Goal: Communication & Community: Answer question/provide support

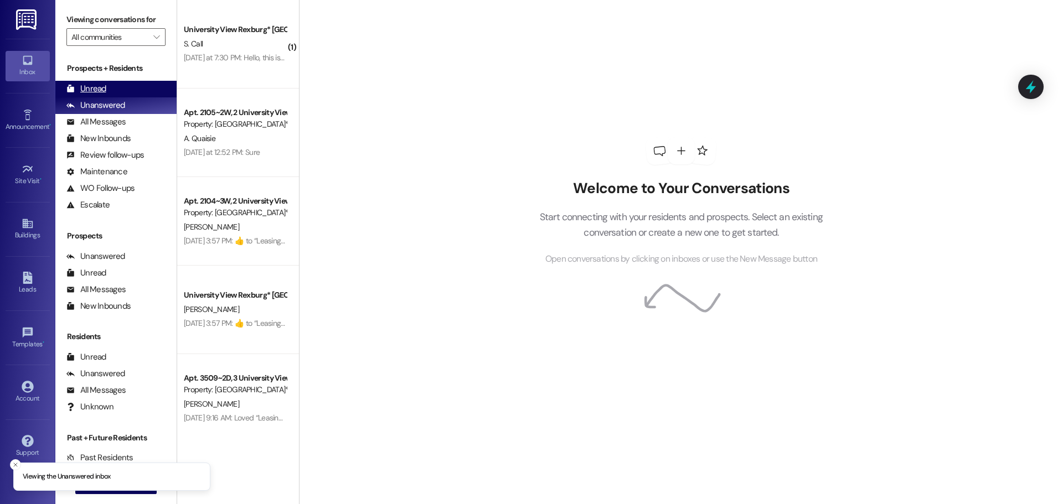
click at [115, 90] on div "Unread (0)" at bounding box center [115, 89] width 121 height 17
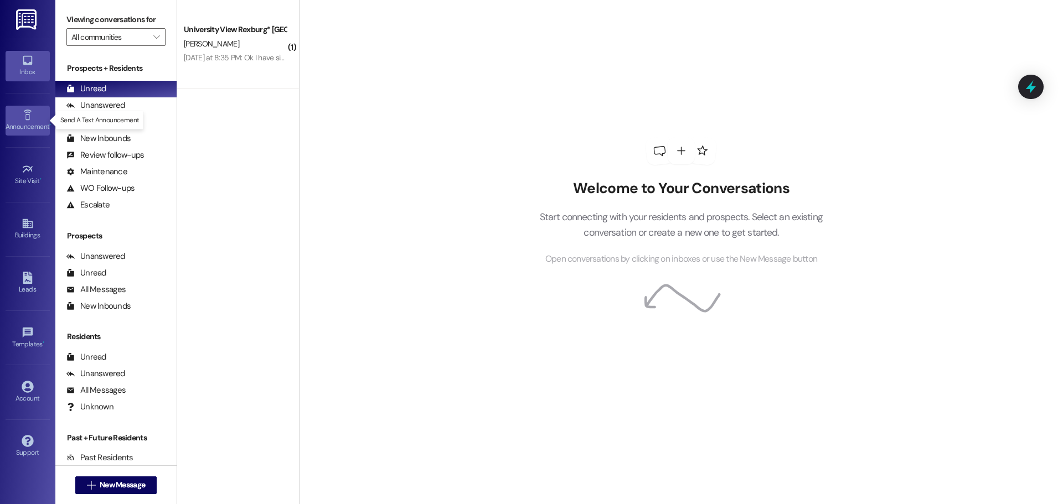
click at [36, 118] on link "Announcement •" at bounding box center [28, 121] width 44 height 30
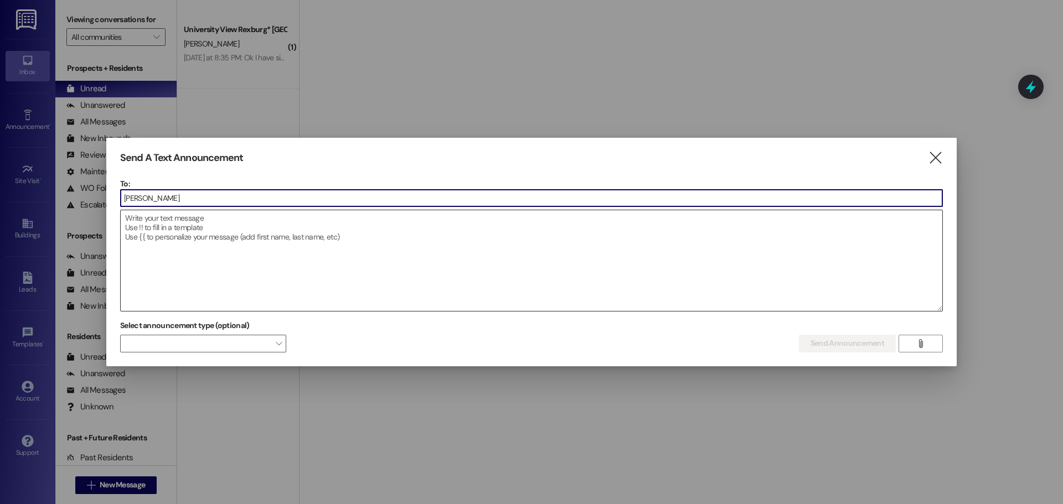
type input "buil"
type input "[PERSON_NAME]"
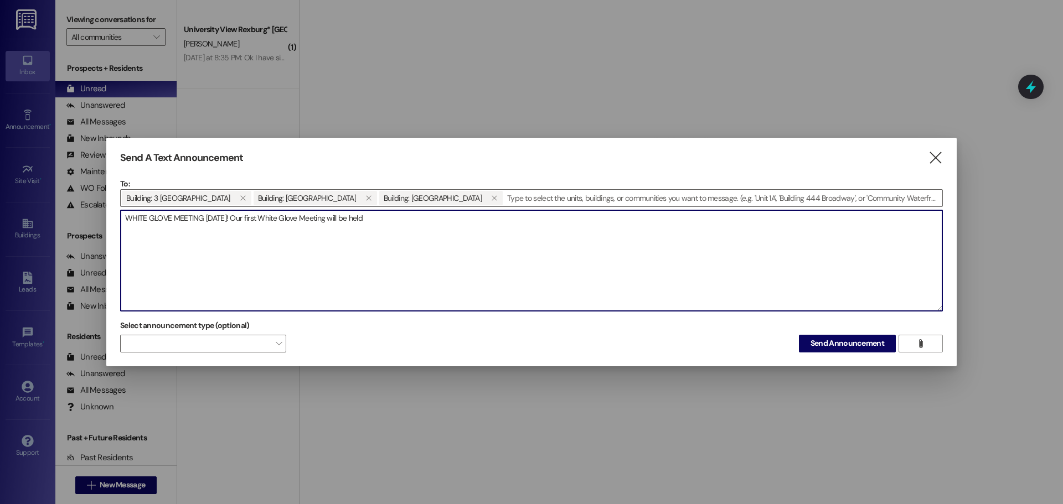
click at [225, 220] on textarea "WHITE GLOVE MEETING [DATE]! Our first White Glove Meeting will be held" at bounding box center [532, 260] width 822 height 101
click at [406, 218] on textarea "WHITE GLOVE MEETING [DATE]! Our first White Glove Meeting will be held" at bounding box center [532, 260] width 822 height 101
click at [592, 221] on textarea "WHITE GLOVE MEETING [DATE]! Our first White Glove Meeting will be held [DATE] (…" at bounding box center [532, 260] width 822 height 101
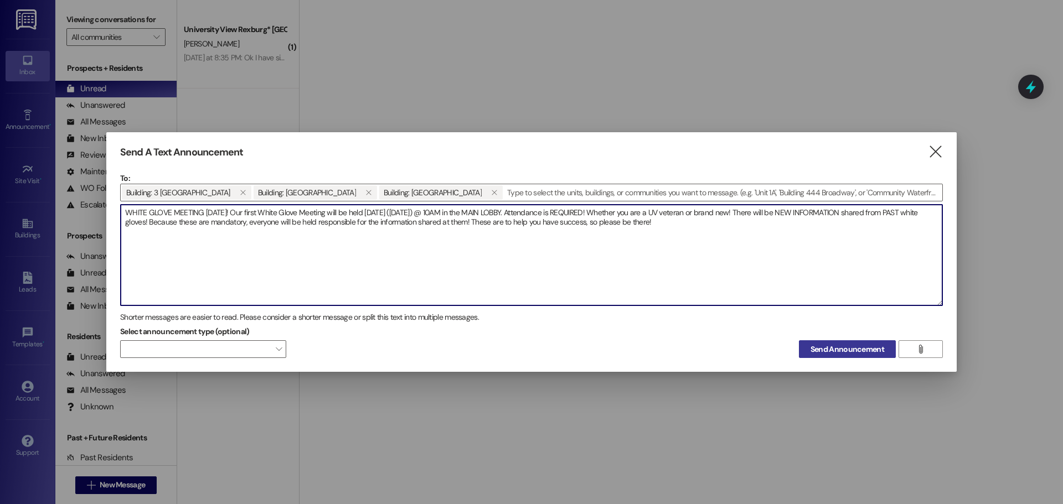
type textarea "WHITE GLOVE MEETING [DATE]! Our first White Glove Meeting will be held [DATE] (…"
click at [824, 345] on span "Send Announcement" at bounding box center [848, 350] width 74 height 12
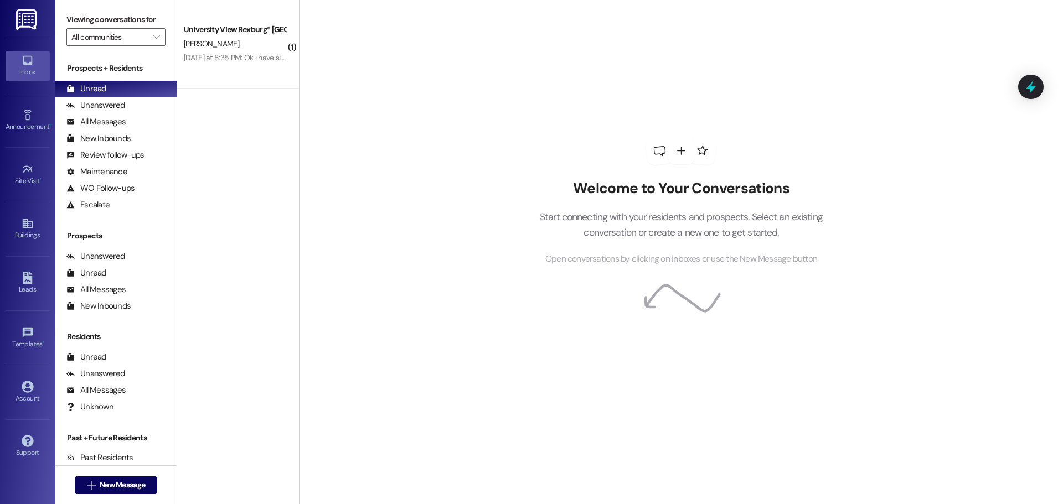
click at [135, 495] on div " New Message" at bounding box center [116, 486] width 82 height 28
click at [129, 490] on span "New Message" at bounding box center [122, 485] width 45 height 12
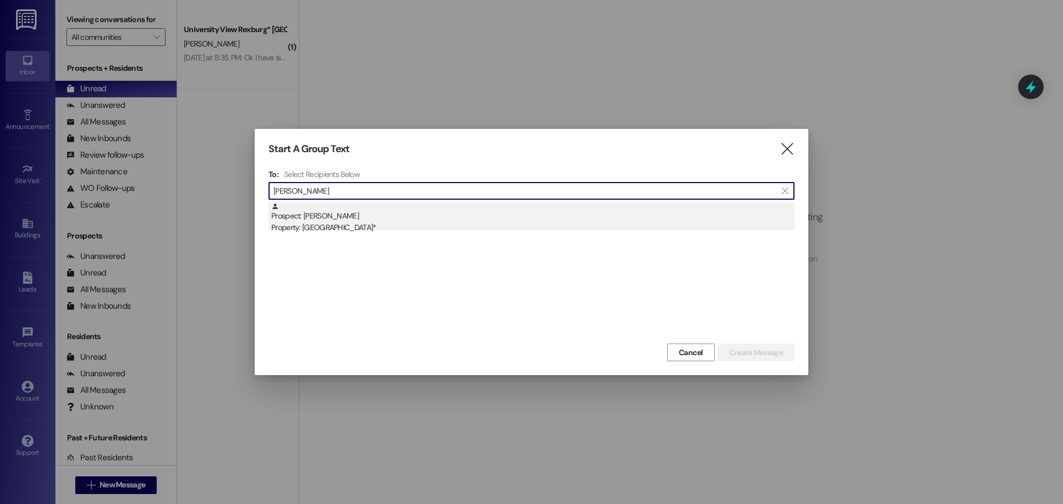
type input "[PERSON_NAME]"
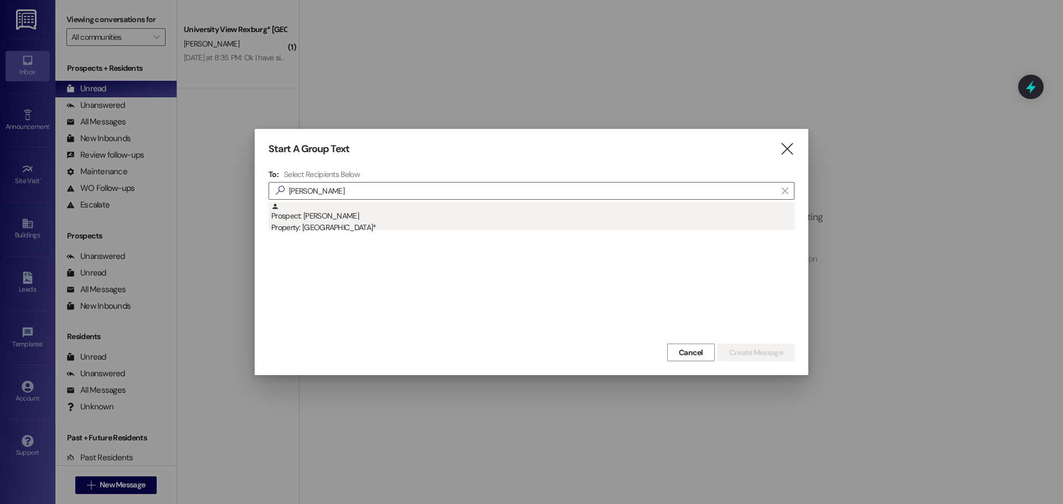
click at [404, 214] on div "Prospect: [PERSON_NAME] Property: University View Rexburg*" at bounding box center [532, 219] width 523 height 32
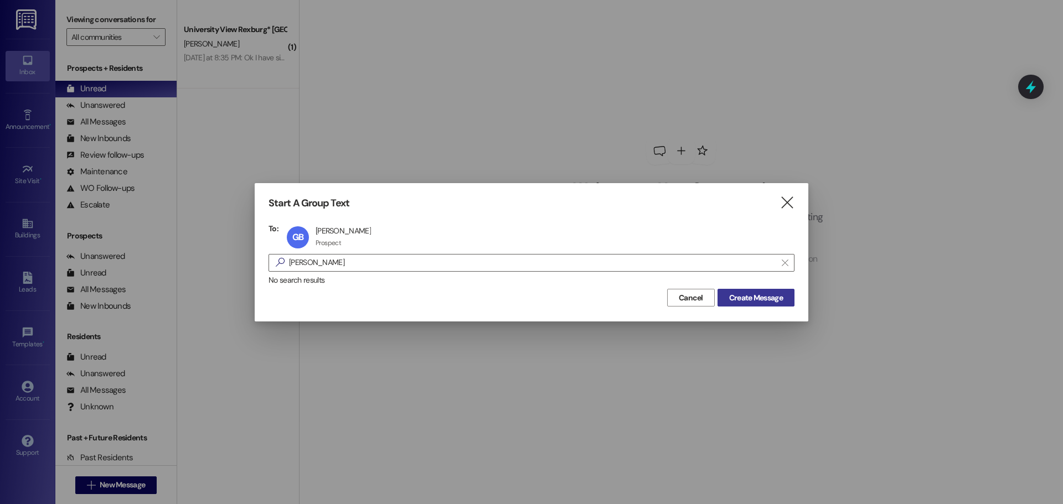
click at [771, 292] on span "Create Message" at bounding box center [756, 298] width 54 height 12
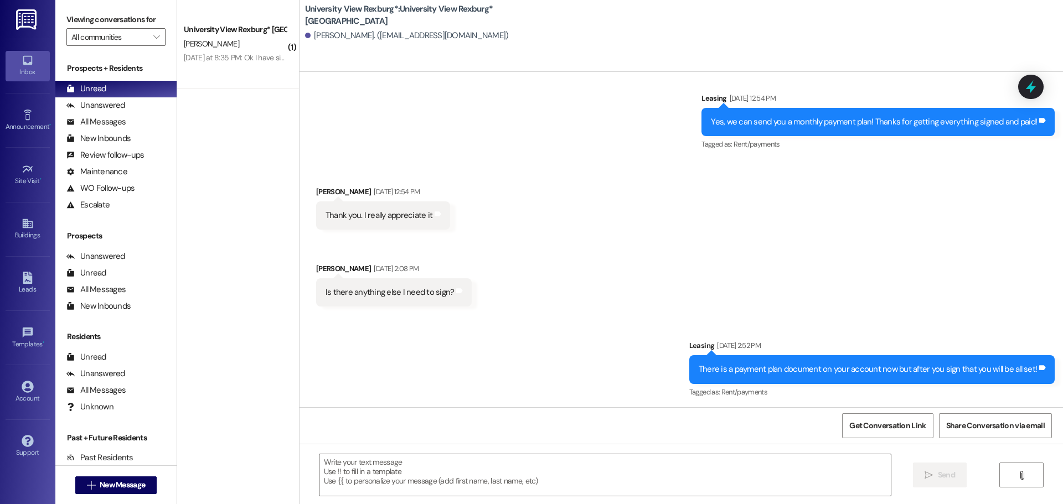
scroll to position [635, 0]
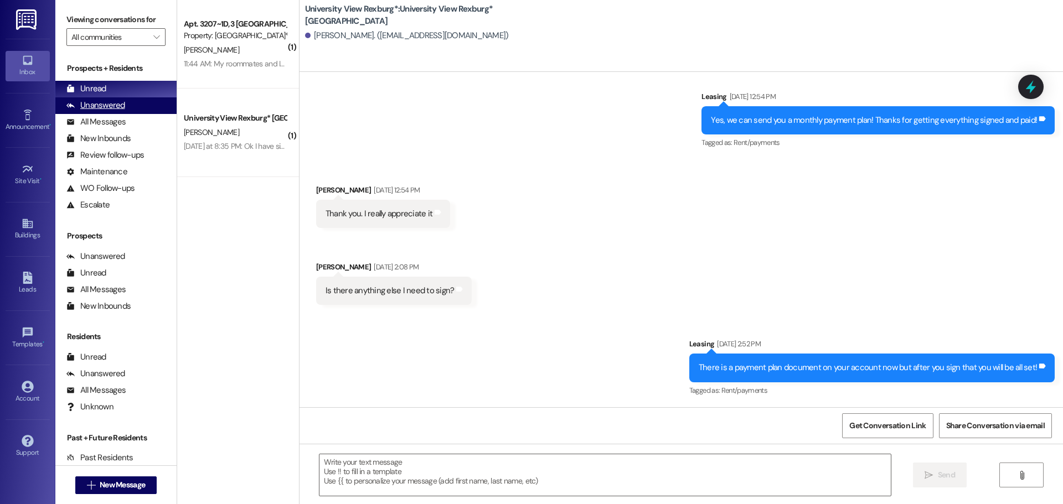
click at [122, 105] on div "Unanswered" at bounding box center [95, 106] width 59 height 12
click at [118, 84] on div "Unread (0)" at bounding box center [115, 89] width 121 height 17
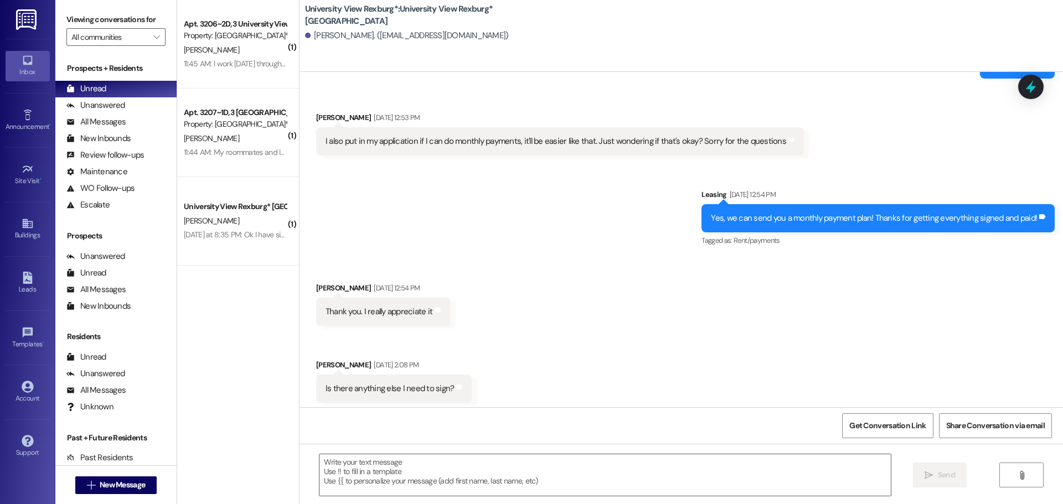
scroll to position [541, 0]
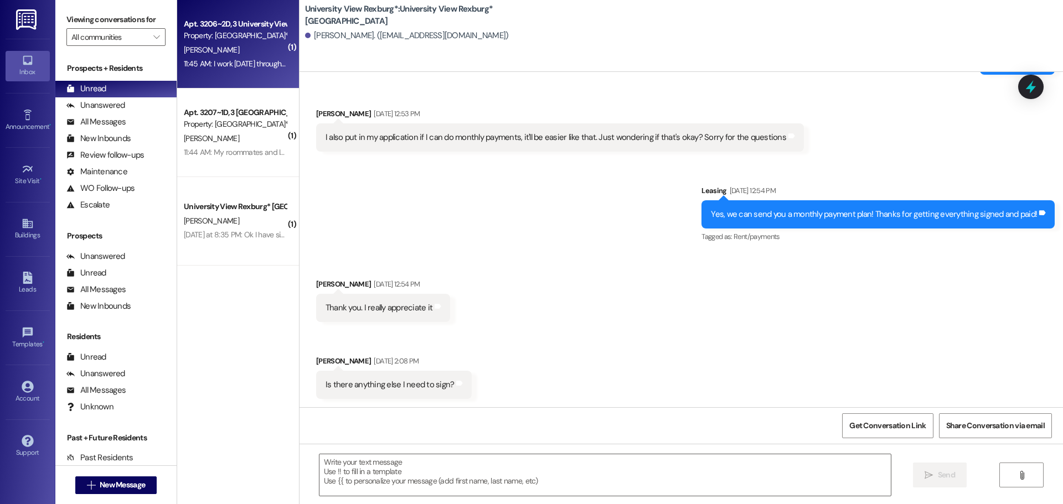
click at [244, 62] on div "11:45 AM: I work [DATE] through both sessions. Is there a way you can pass alon…" at bounding box center [512, 64] width 657 height 10
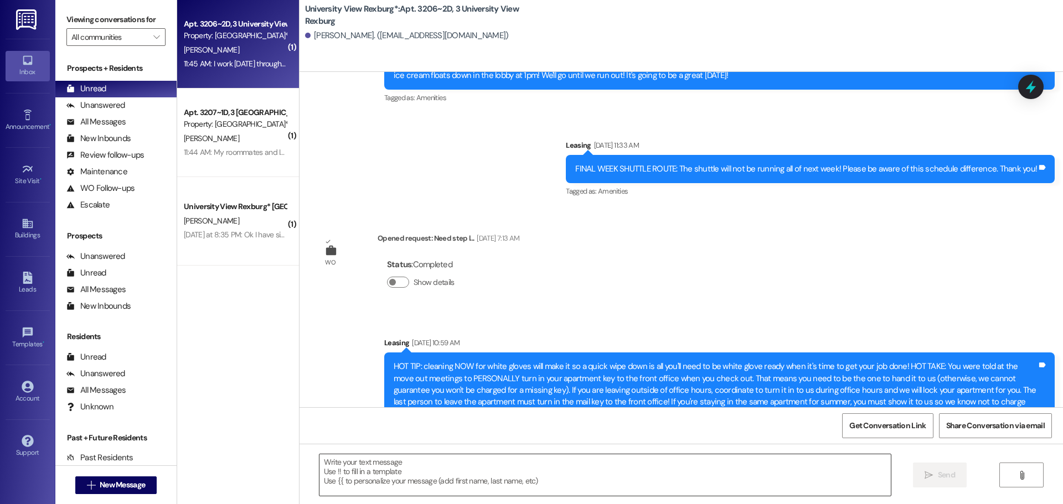
click at [445, 469] on textarea at bounding box center [604, 476] width 571 height 42
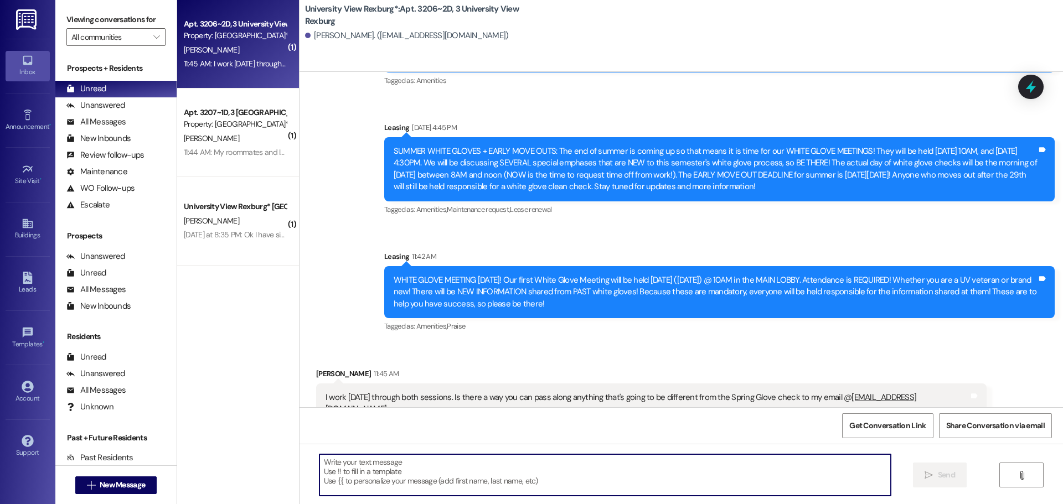
scroll to position [12732, 0]
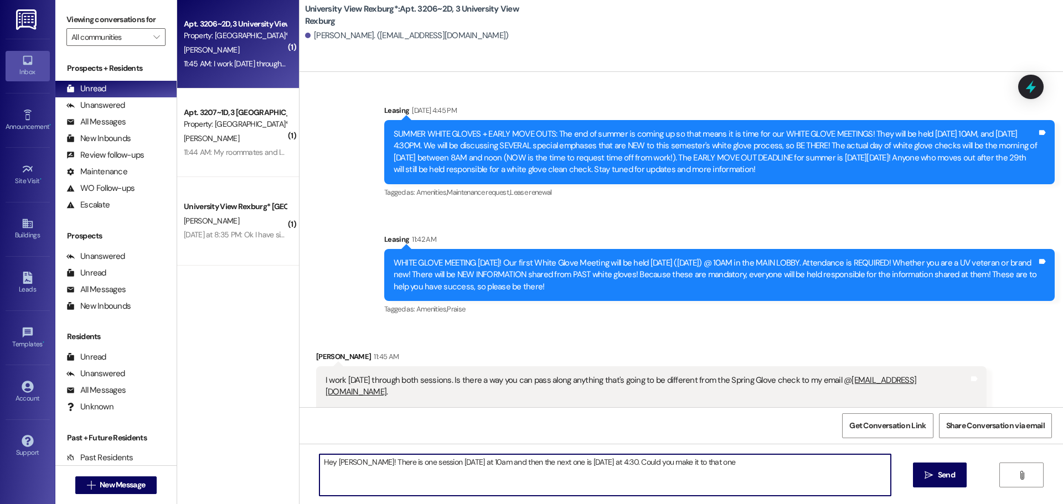
type textarea "Hey [PERSON_NAME]! There is one session [DATE] at 10am and then the next one is…"
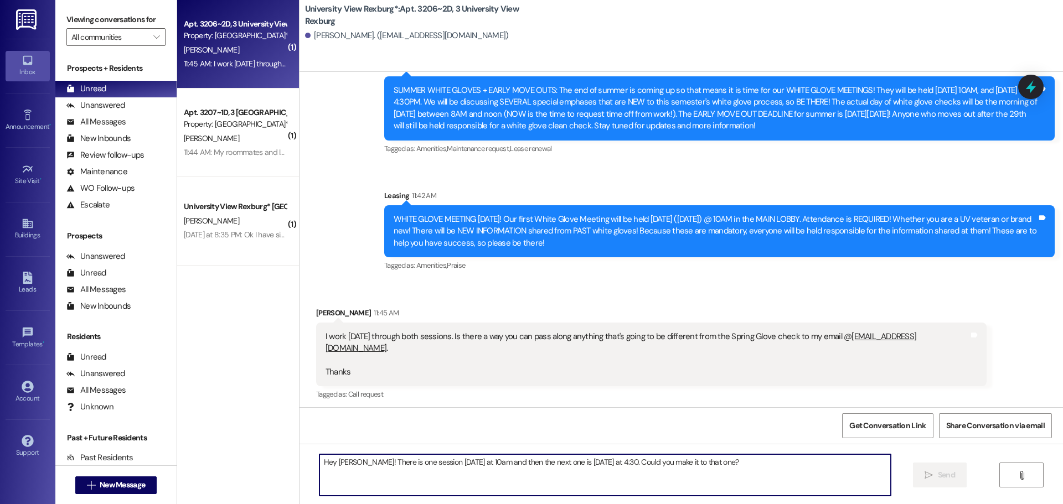
scroll to position [12810, 0]
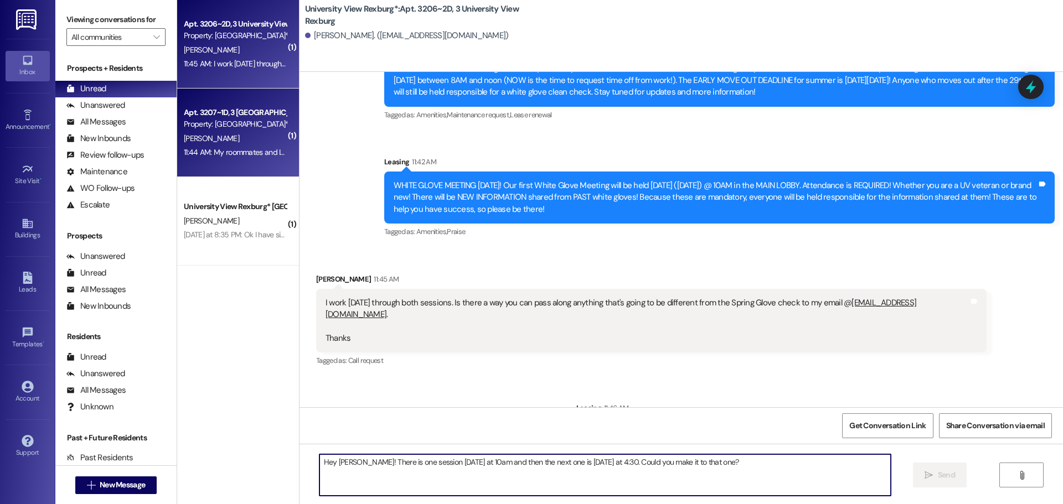
click at [262, 144] on div "[PERSON_NAME]" at bounding box center [235, 139] width 105 height 14
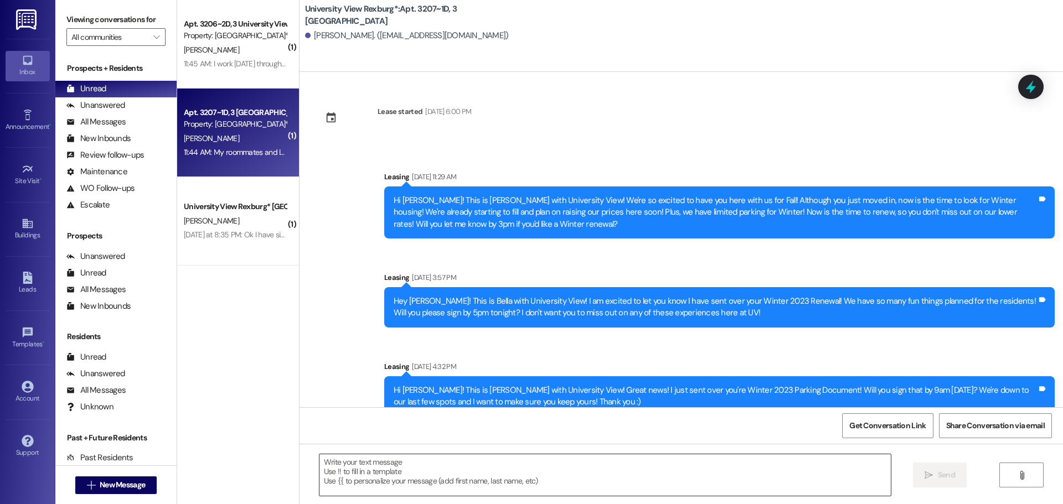
scroll to position [78706, 0]
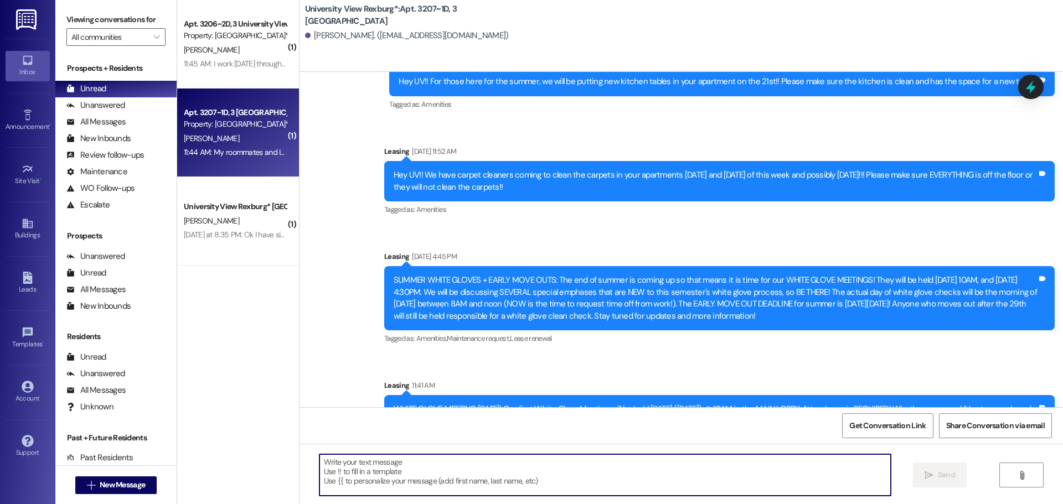
click at [582, 456] on textarea at bounding box center [604, 476] width 571 height 42
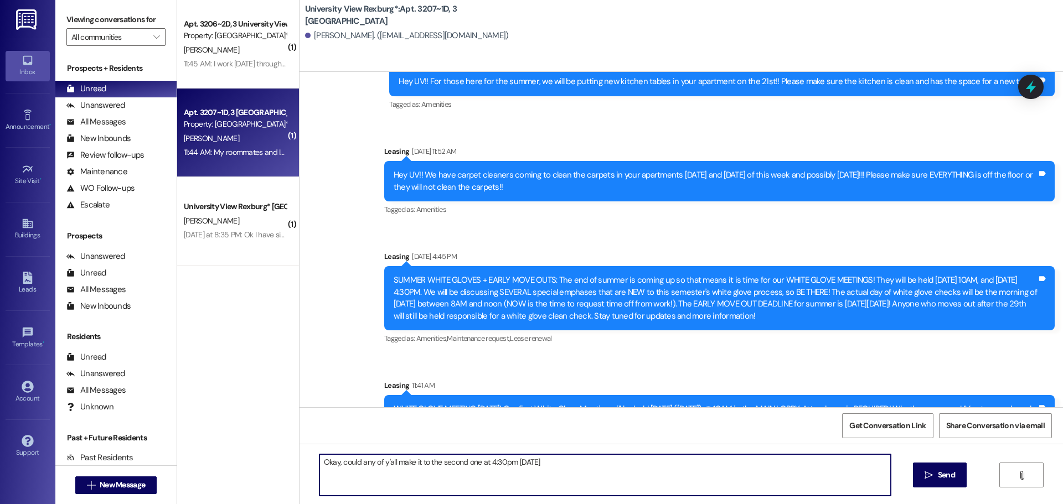
type textarea "Okay, could any of y'all make it to the second one at 4:30pm [DATE]?"
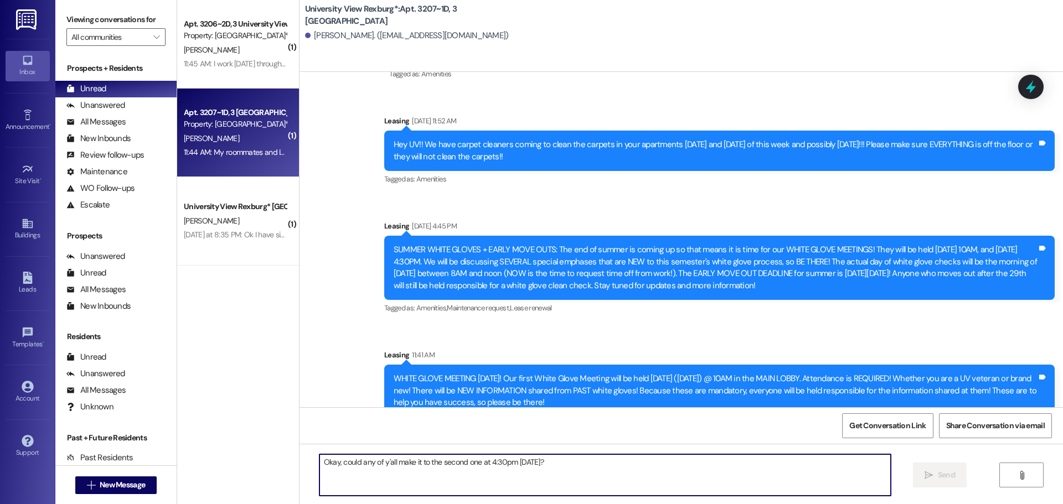
scroll to position [78783, 0]
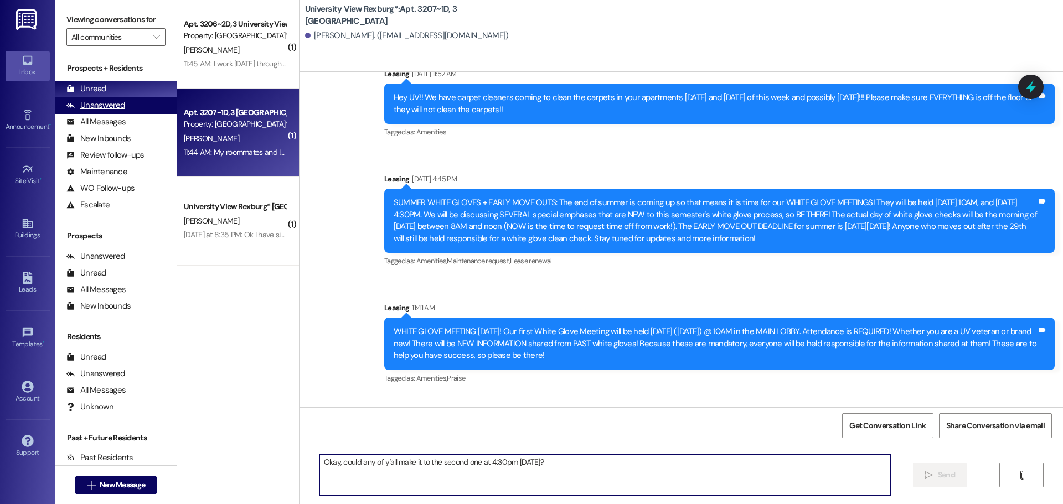
click at [117, 104] on div "Unanswered" at bounding box center [95, 106] width 59 height 12
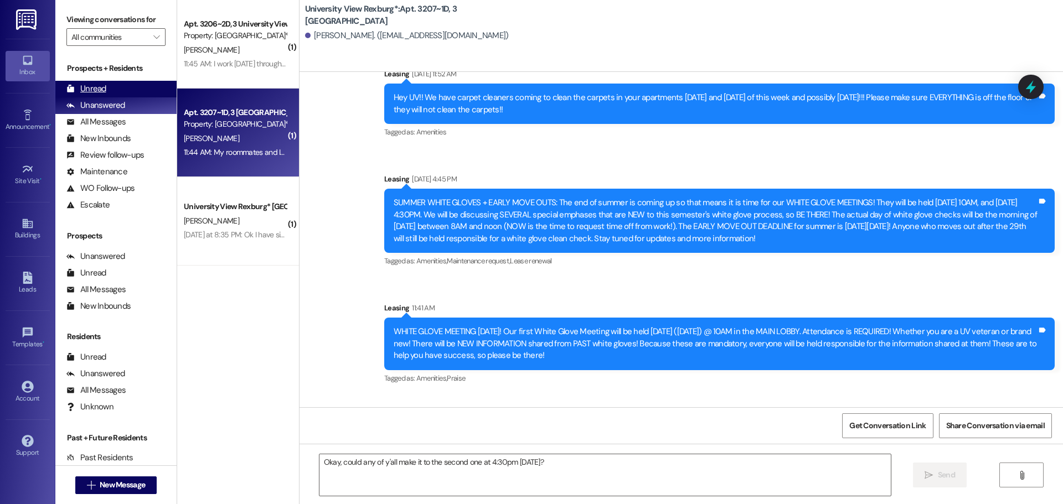
click at [117, 87] on div "Unread (0)" at bounding box center [115, 89] width 121 height 17
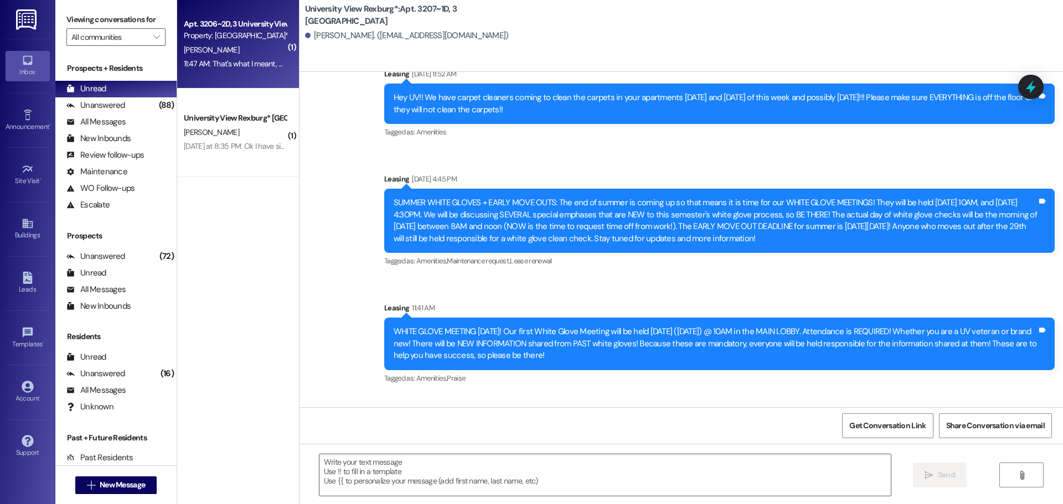
click at [261, 48] on div "[PERSON_NAME]" at bounding box center [235, 50] width 105 height 14
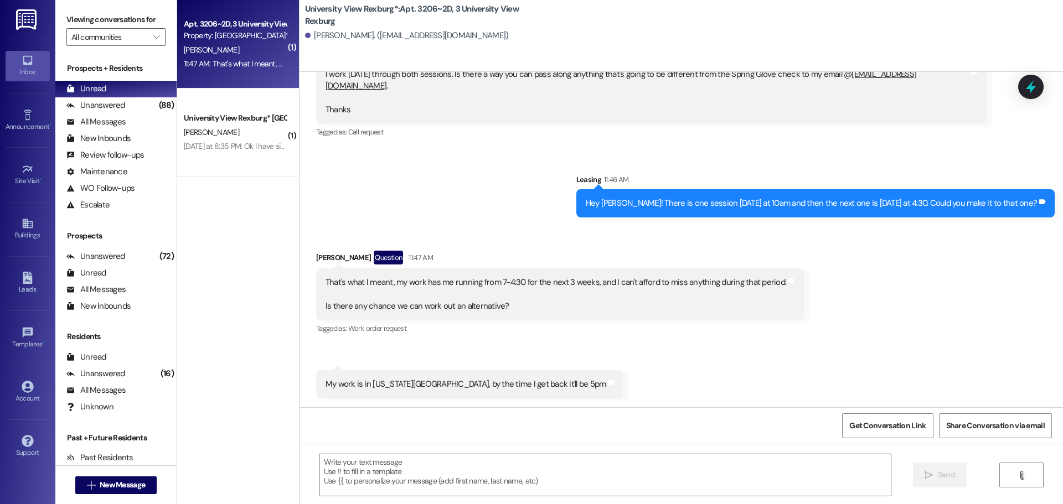
scroll to position [12991, 0]
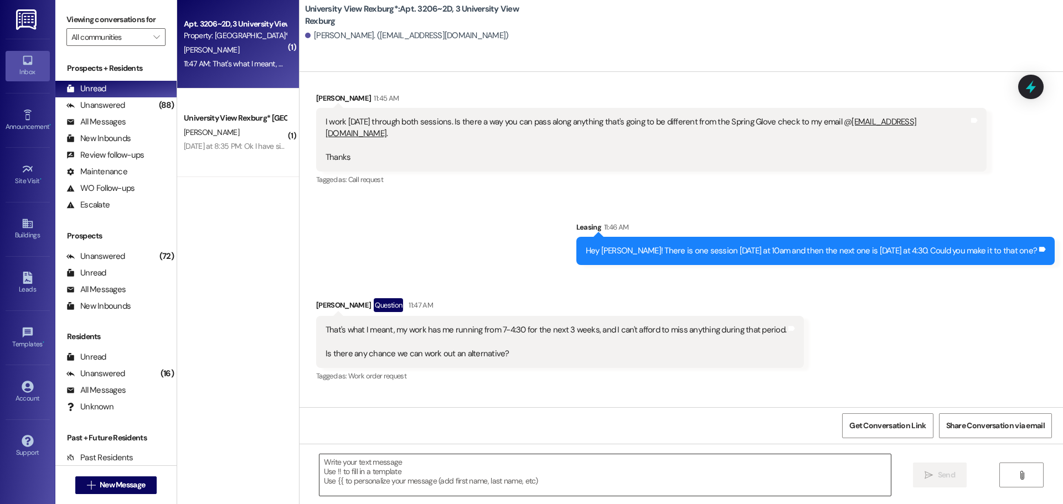
click at [580, 484] on textarea at bounding box center [604, 476] width 571 height 42
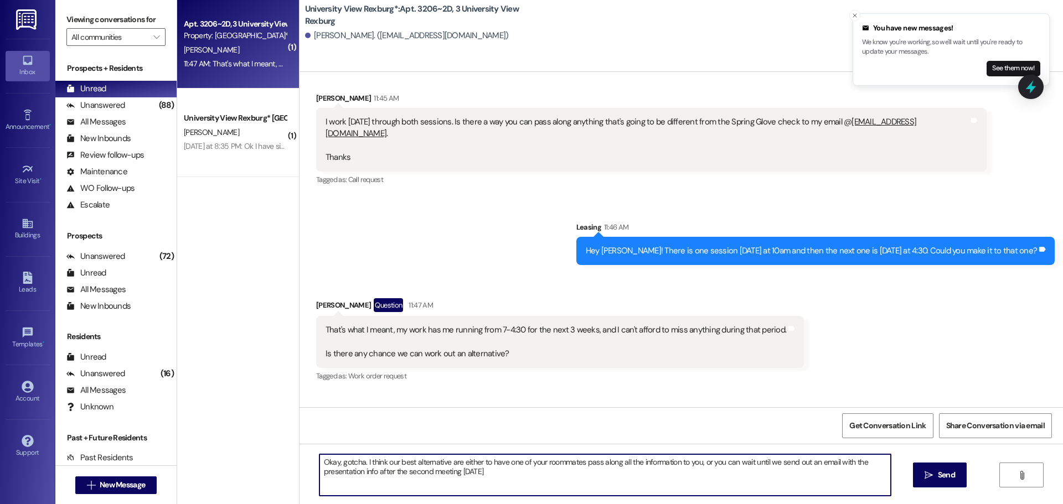
type textarea "Okay, gotcha. I think our best alternative are either to have one of your roomm…"
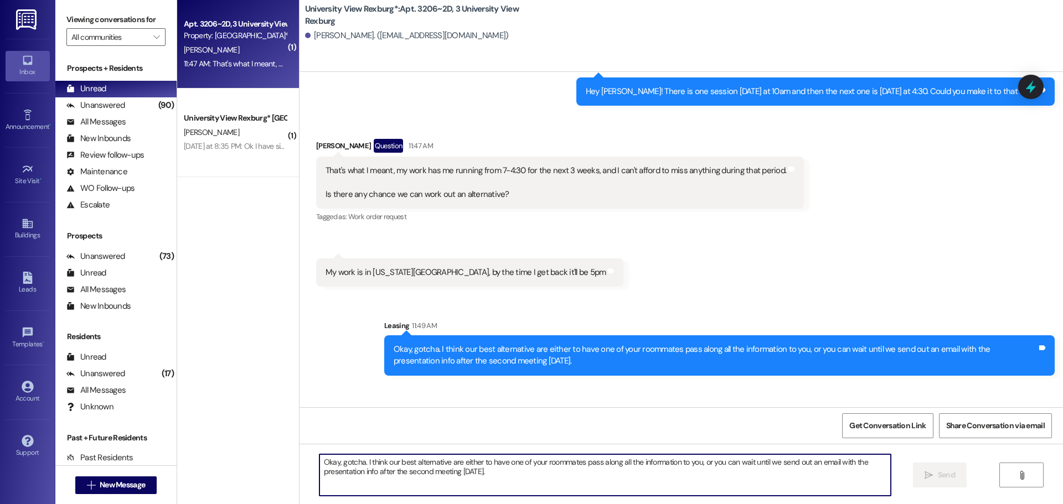
scroll to position [13156, 0]
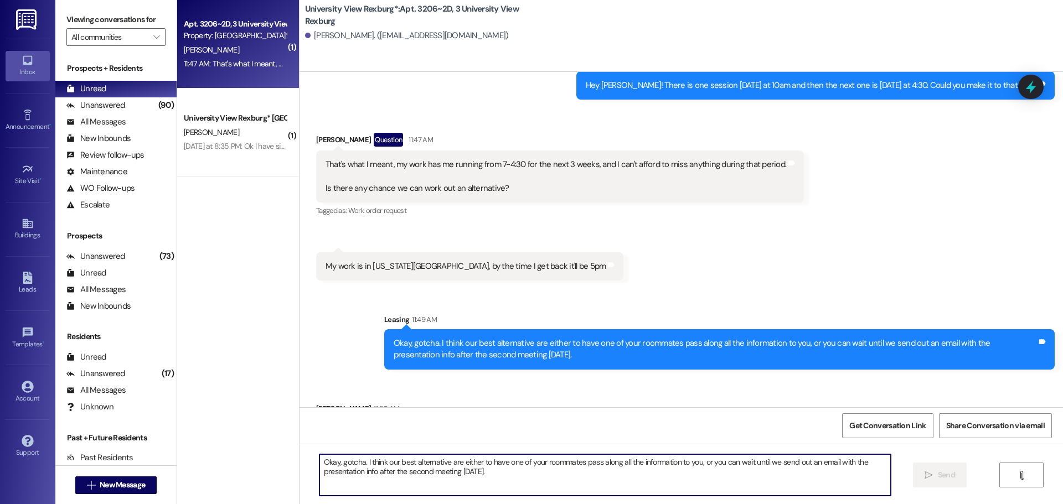
click at [445, 464] on textarea "Okay, gotcha. I think our best alternative are either to have one of your roomm…" at bounding box center [604, 476] width 571 height 42
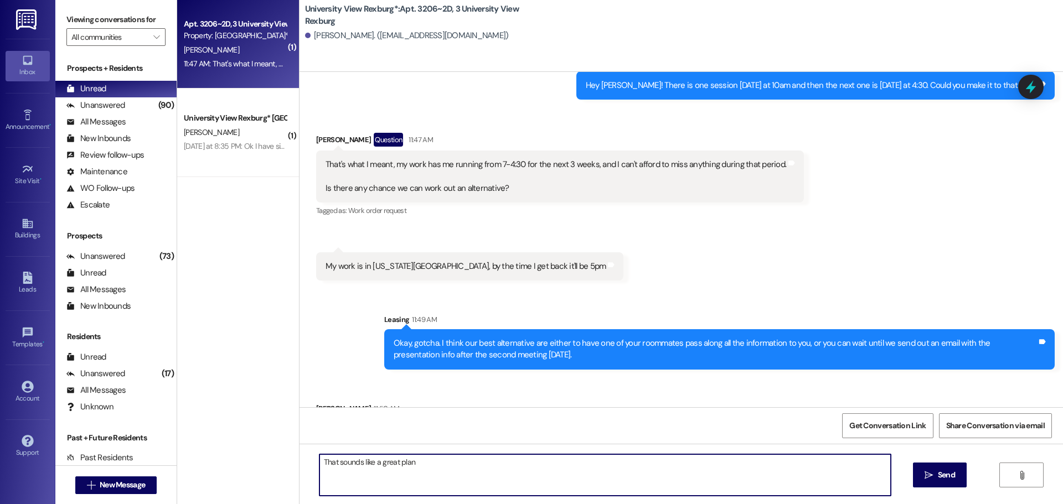
type textarea "That sounds like a great plan!"
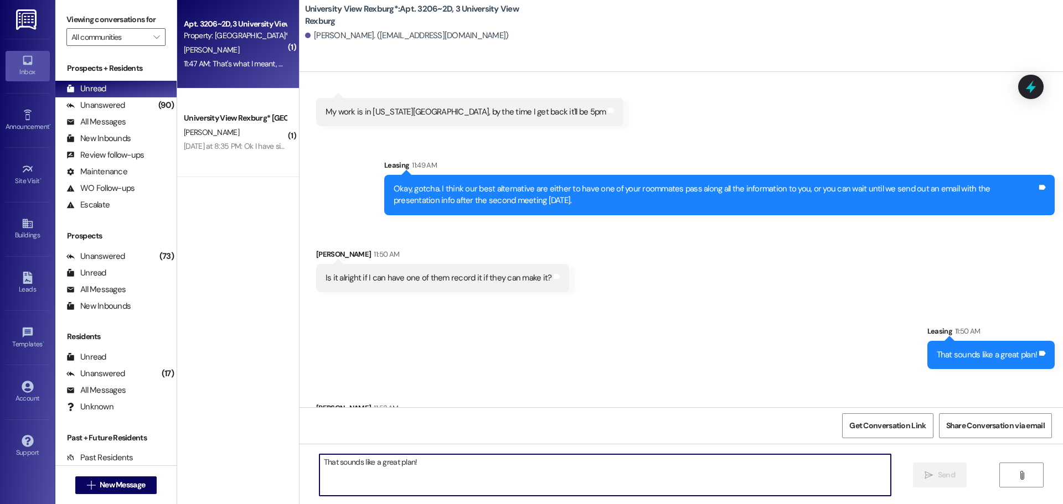
scroll to position [13311, 0]
click at [379, 477] on textarea "That sounds like a great plan!" at bounding box center [604, 476] width 571 height 42
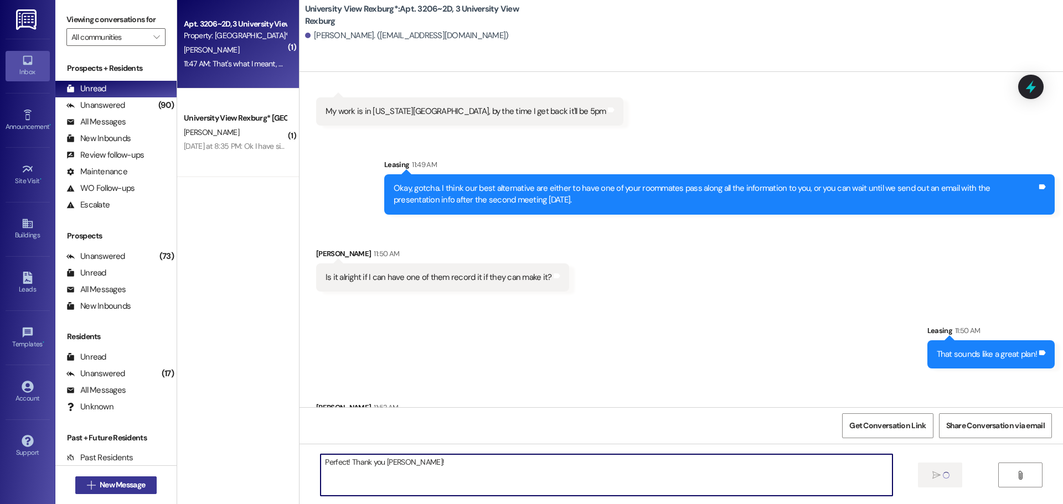
type textarea "Perfect! Thank you [PERSON_NAME]!"
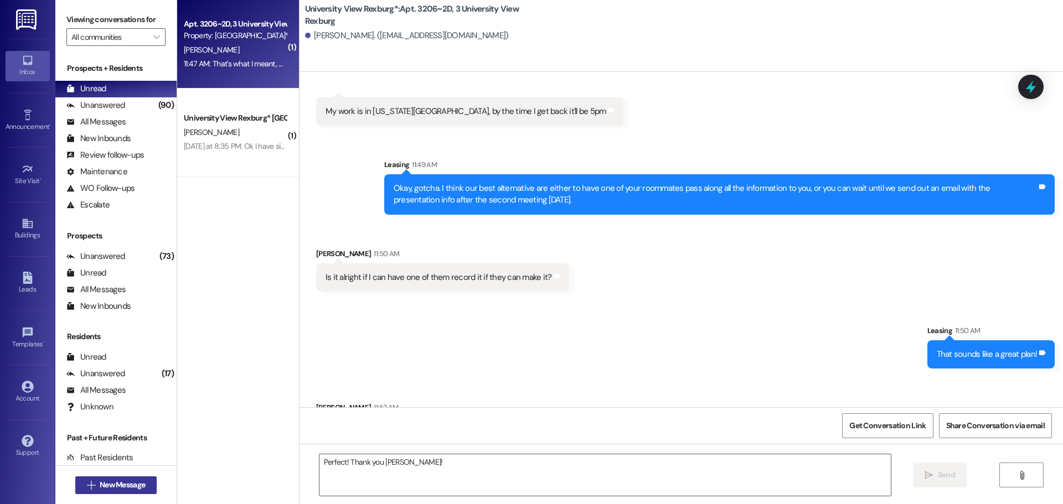
click at [126, 488] on span "New Message" at bounding box center [122, 485] width 45 height 12
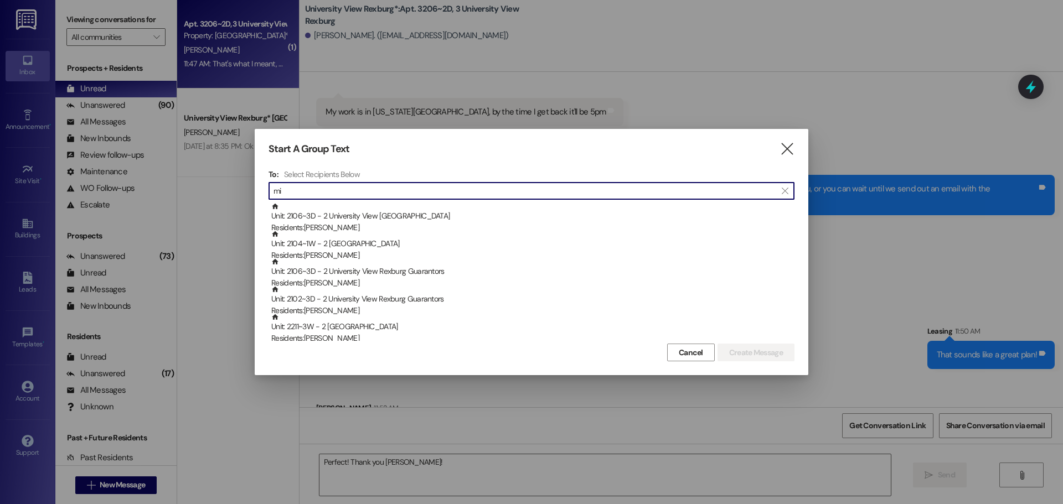
type input "m"
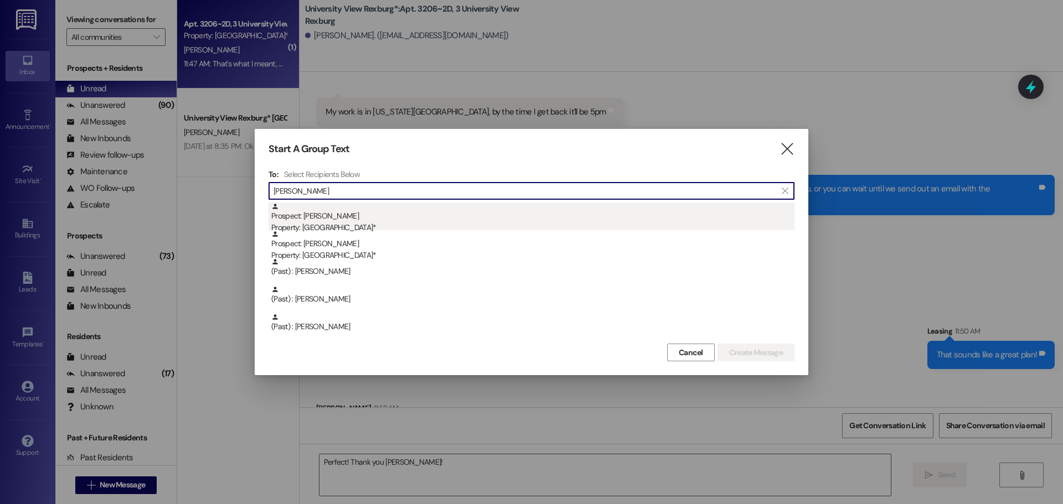
click at [348, 218] on div "Prospect: [PERSON_NAME] Property: [GEOGRAPHIC_DATA]*" at bounding box center [532, 219] width 523 height 32
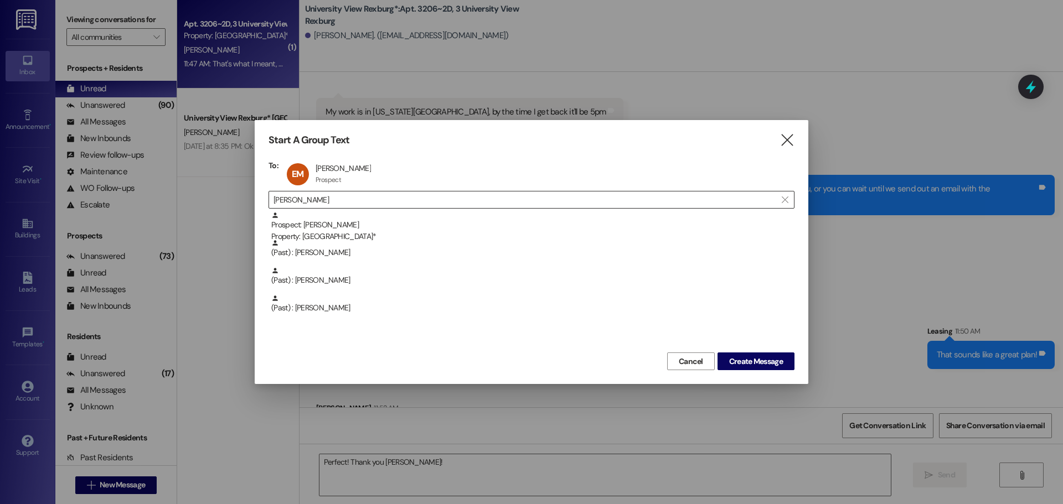
click at [352, 195] on input "[PERSON_NAME]" at bounding box center [524, 200] width 503 height 16
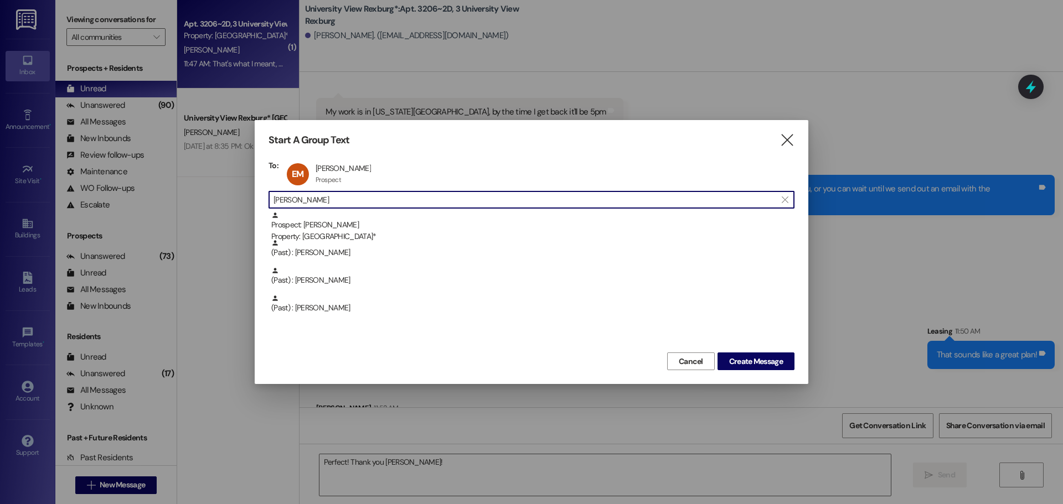
click at [352, 195] on input "[PERSON_NAME]" at bounding box center [524, 200] width 503 height 16
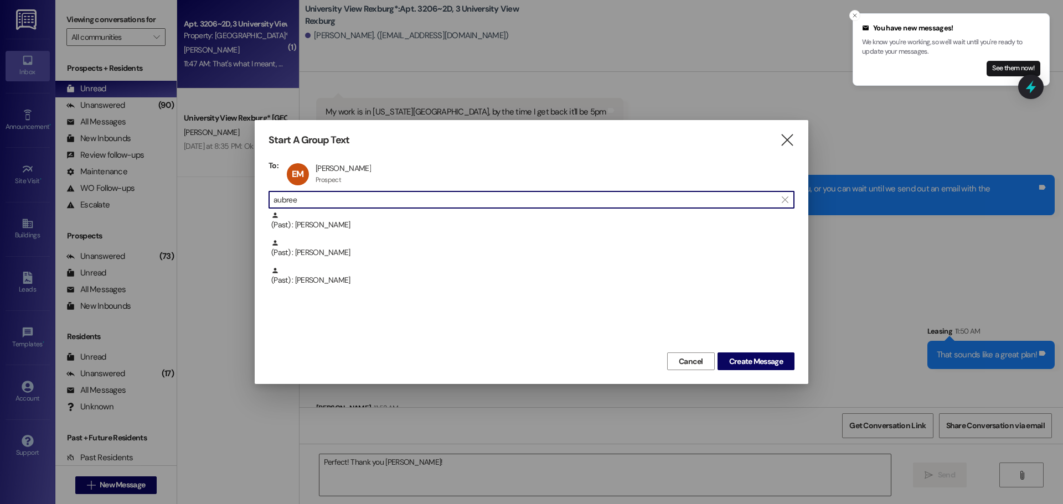
scroll to position [13432, 0]
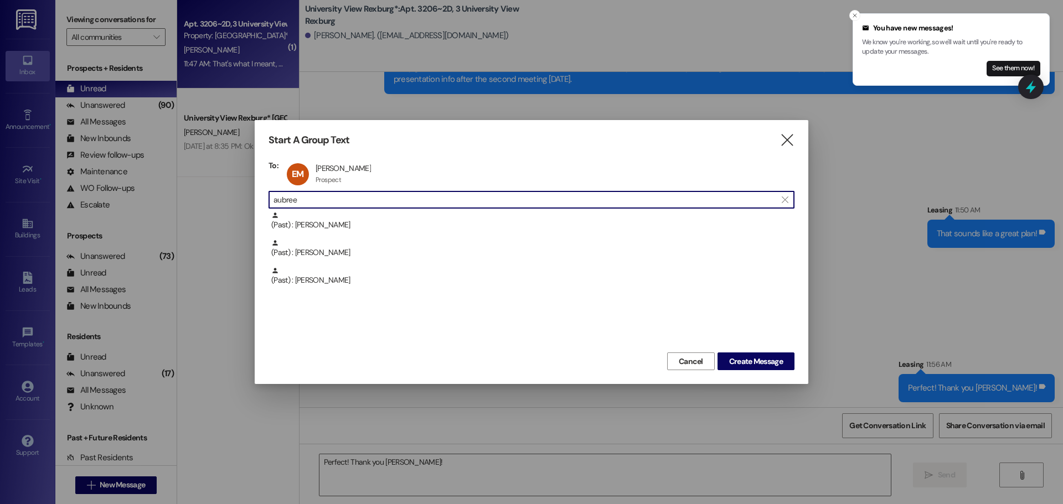
type input "aubree"
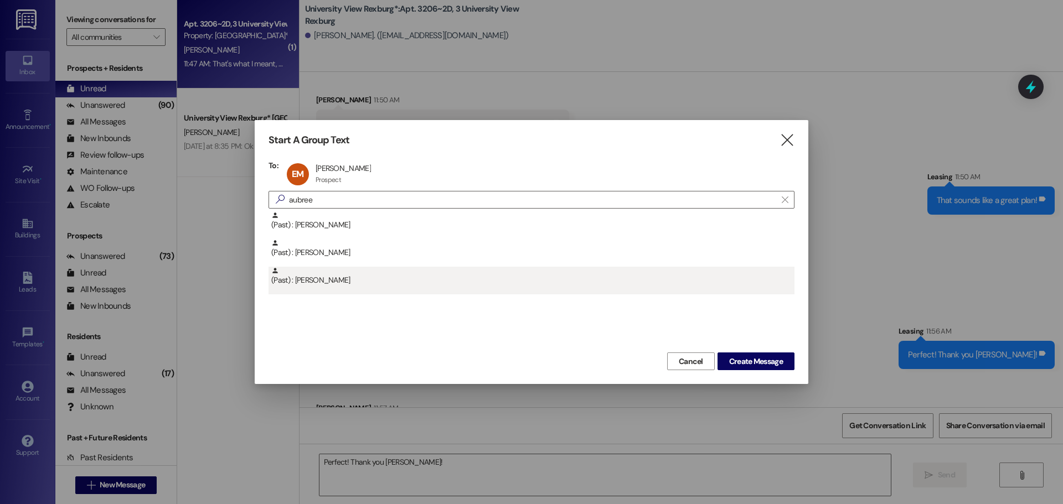
click at [365, 278] on div "(Past) : [PERSON_NAME]" at bounding box center [532, 276] width 523 height 19
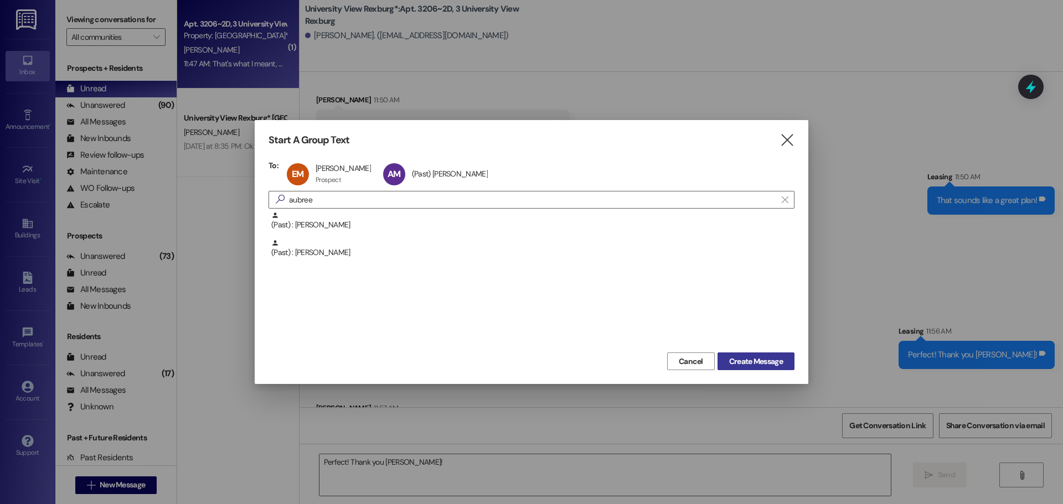
click at [783, 359] on span "Create Message" at bounding box center [756, 362] width 58 height 12
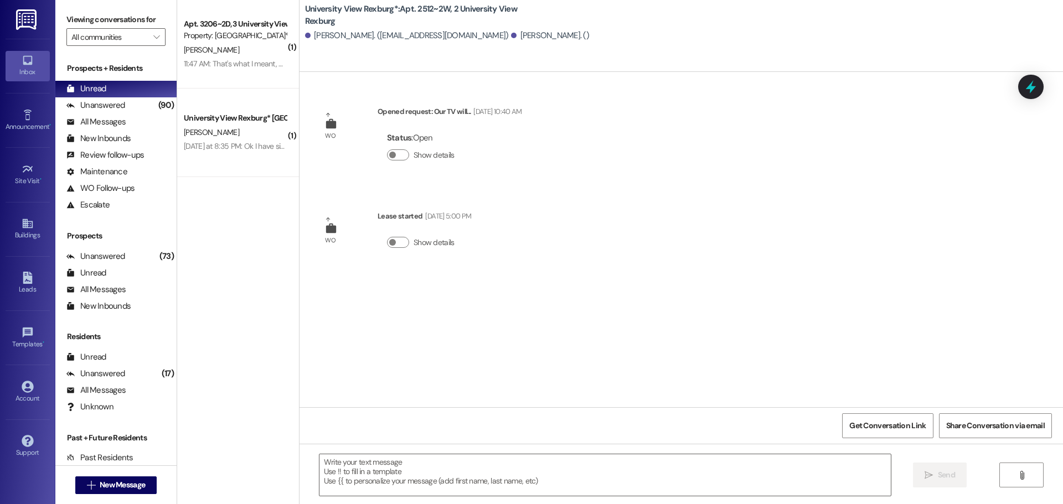
scroll to position [0, 0]
click at [522, 480] on textarea at bounding box center [604, 476] width 571 height 42
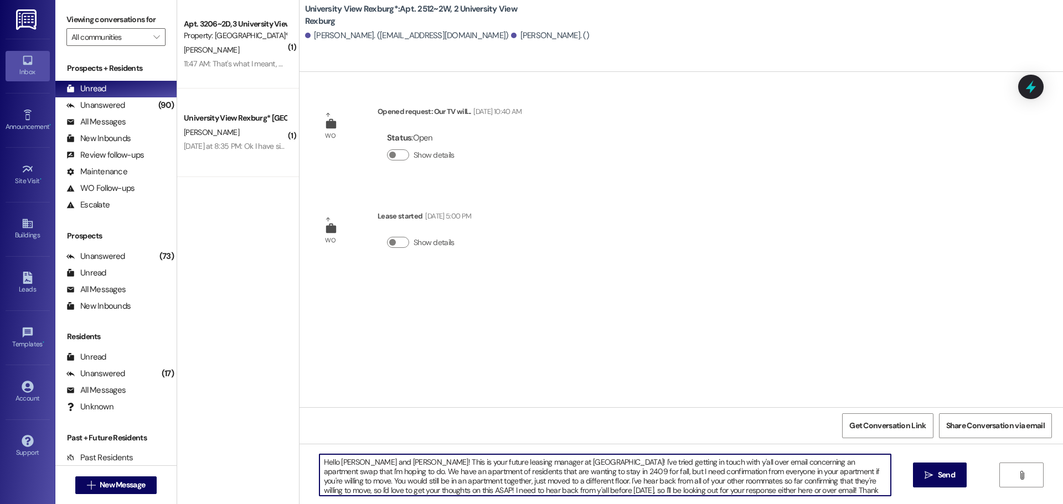
type textarea "Hello [PERSON_NAME] and [PERSON_NAME]! This is your future leasing manager at […"
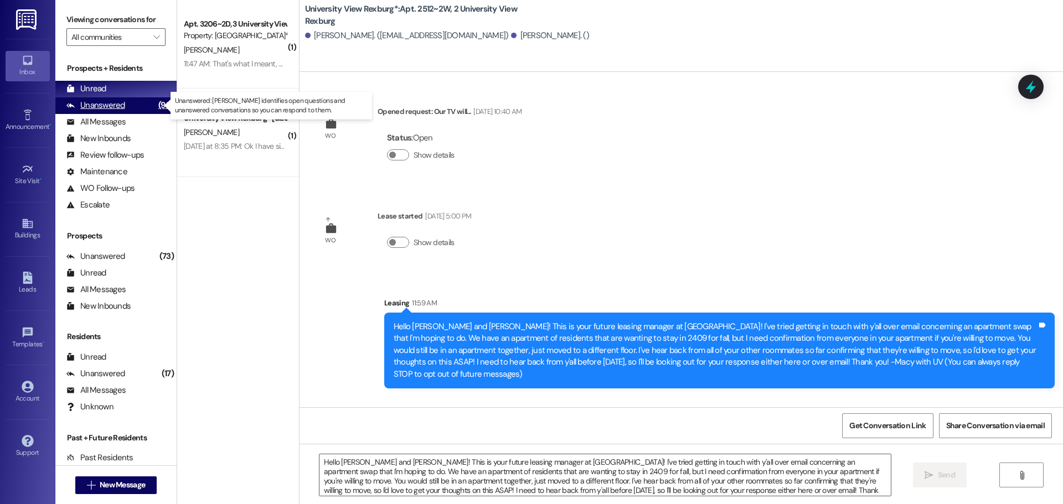
click at [116, 107] on div "Unanswered" at bounding box center [95, 106] width 59 height 12
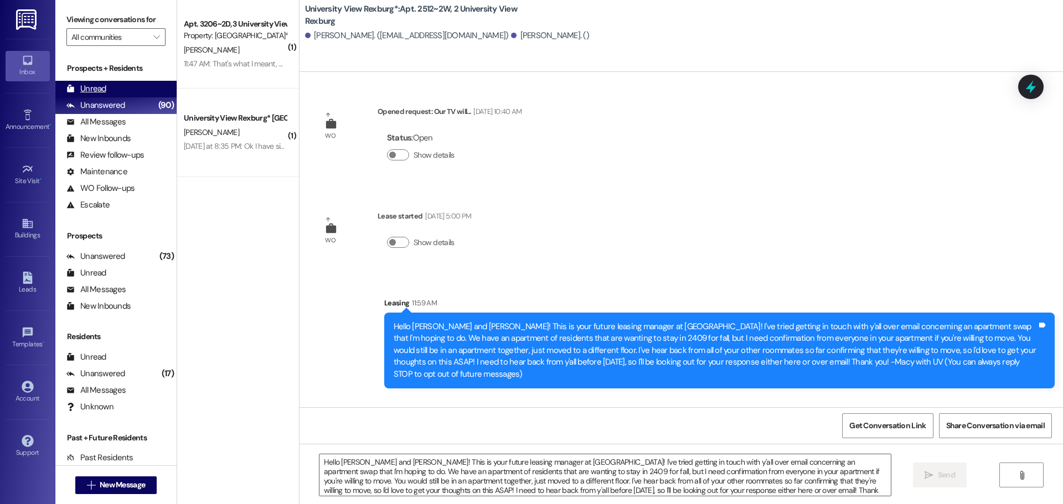
click at [112, 91] on div "Unread (0)" at bounding box center [115, 89] width 121 height 17
